Goal: Task Accomplishment & Management: Complete application form

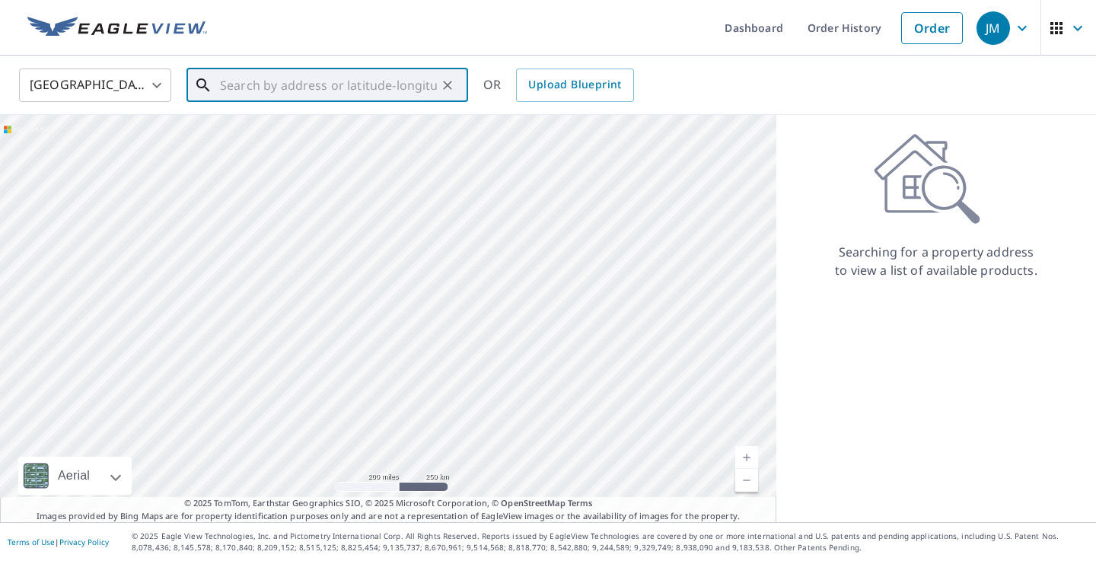
click at [350, 102] on input "text" at bounding box center [328, 85] width 217 height 43
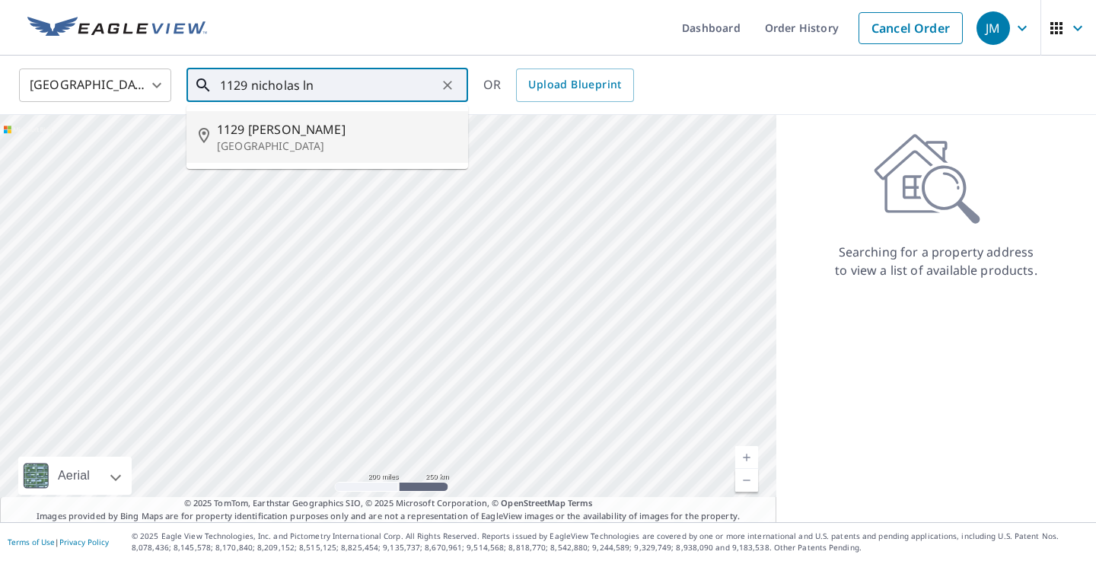
click at [379, 151] on p "[GEOGRAPHIC_DATA]" at bounding box center [336, 146] width 239 height 15
type input "[STREET_ADDRESS][PERSON_NAME][PERSON_NAME]"
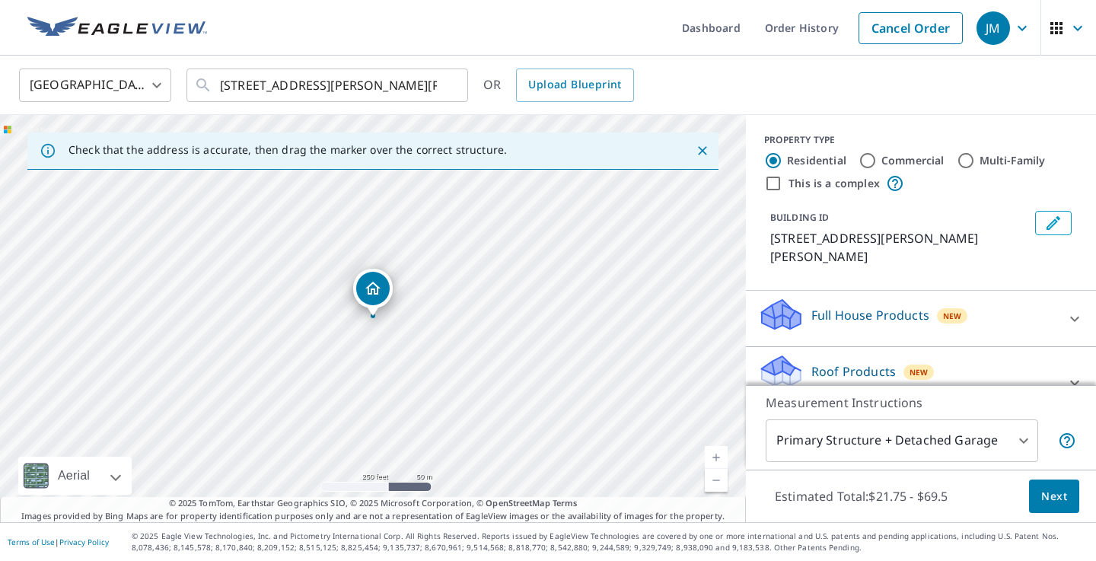
click at [1050, 501] on span "Next" at bounding box center [1054, 496] width 26 height 19
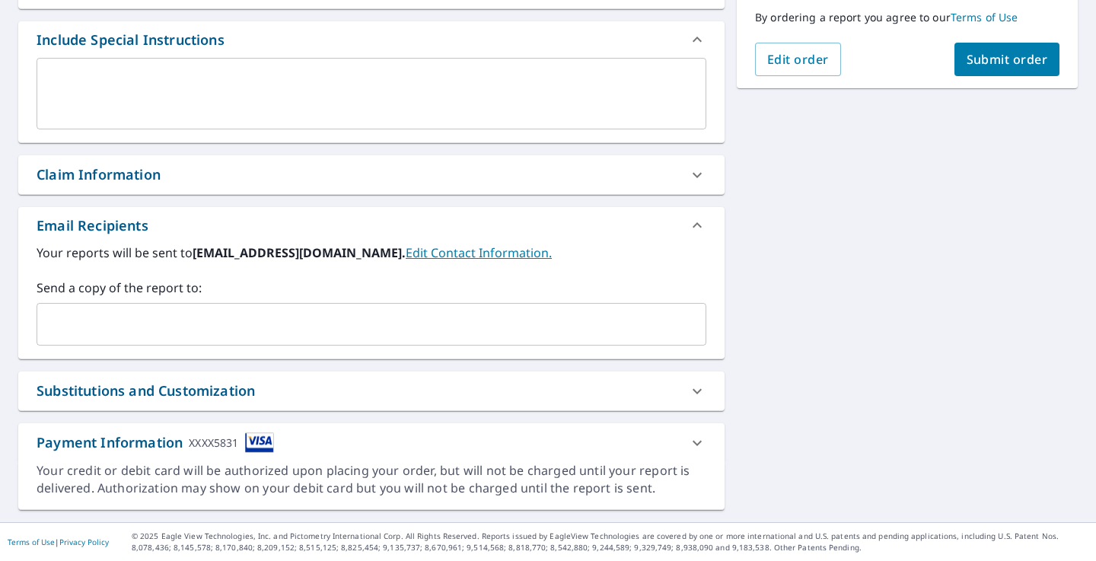
scroll to position [397, 0]
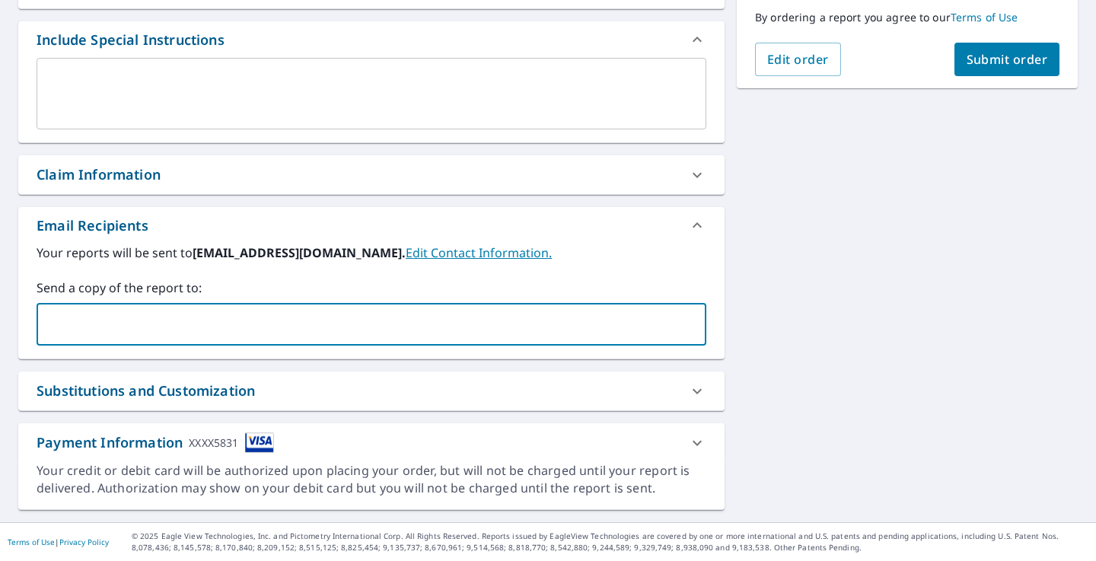
click at [457, 329] on input "text" at bounding box center [359, 324] width 633 height 29
type input "[PERSON_NAME][EMAIL_ADDRESS][DOMAIN_NAME]"
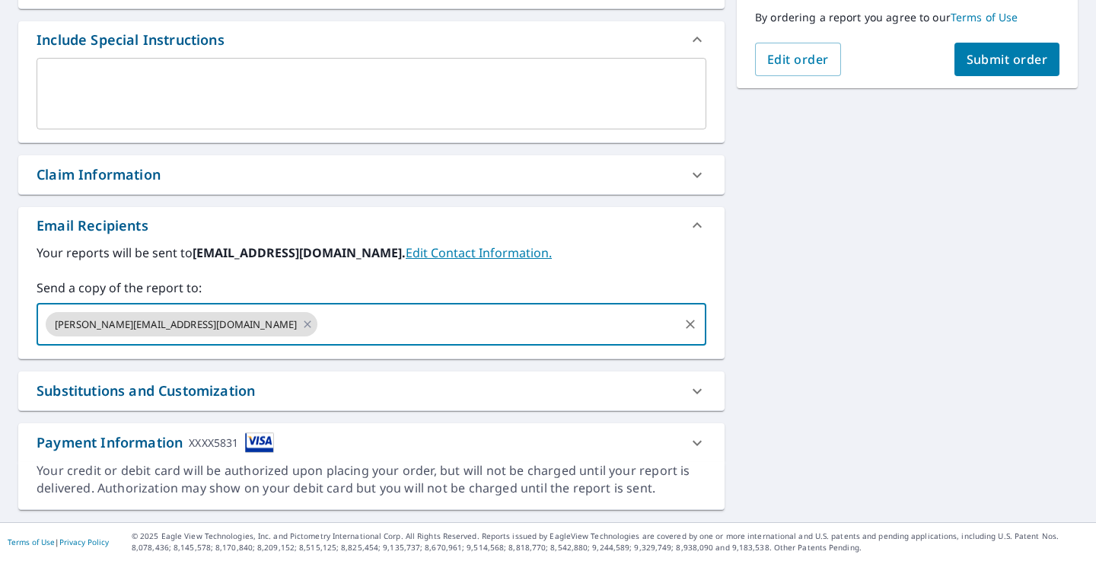
click at [1020, 68] on span "Submit order" at bounding box center [1006, 59] width 81 height 17
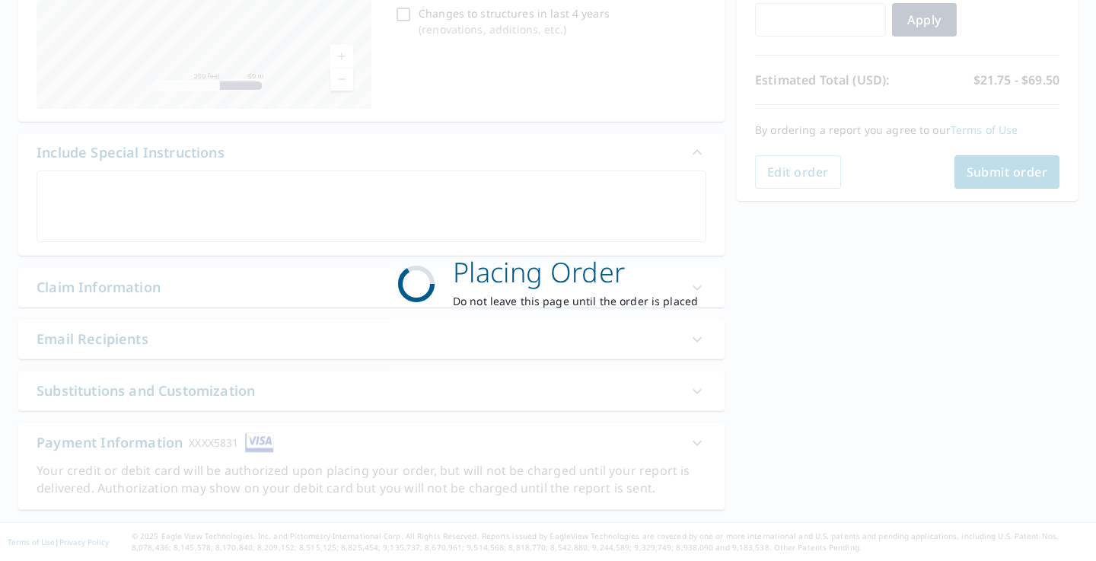
checkbox input "true"
